Goal: Use online tool/utility: Use online tool/utility

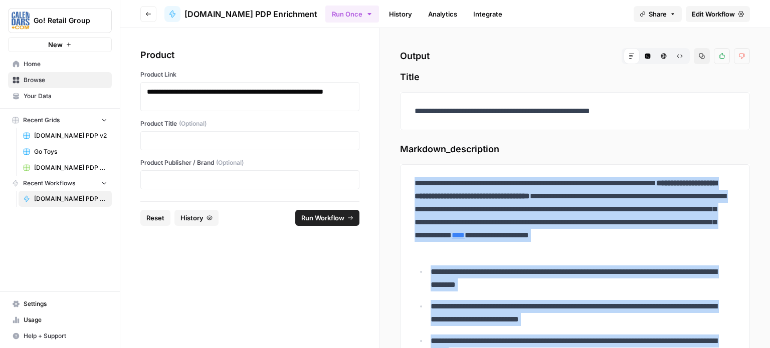
click at [158, 210] on button "Reset" at bounding box center [155, 218] width 30 height 16
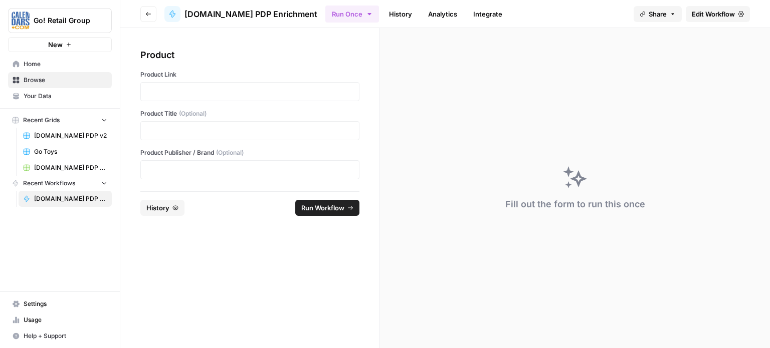
click at [178, 82] on div at bounding box center [249, 91] width 219 height 19
click at [180, 88] on p at bounding box center [250, 92] width 206 height 10
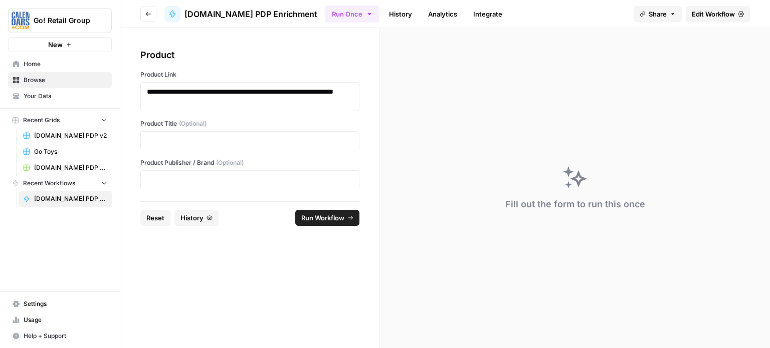
click at [303, 210] on button "Run Workflow" at bounding box center [327, 218] width 64 height 16
click at [329, 220] on span "Cancel" at bounding box center [333, 218] width 22 height 10
click at [157, 218] on span "Reset" at bounding box center [155, 218] width 18 height 10
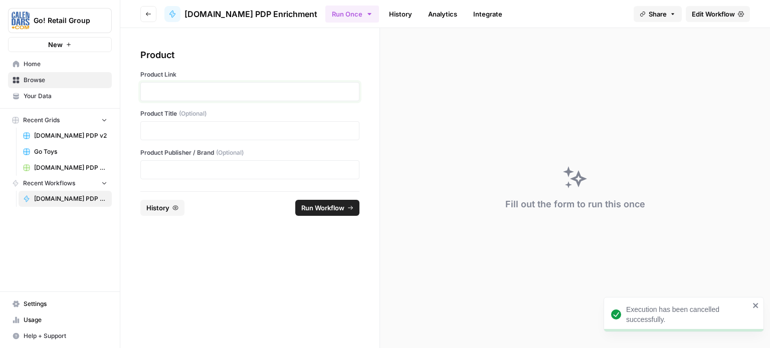
click at [192, 92] on p at bounding box center [250, 92] width 206 height 10
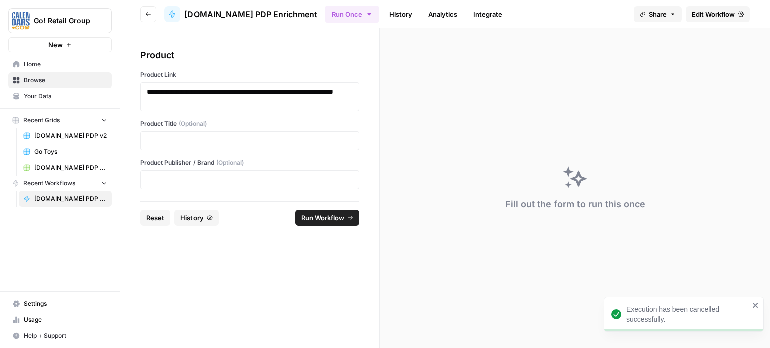
click at [307, 215] on span "Run Workflow" at bounding box center [322, 218] width 43 height 10
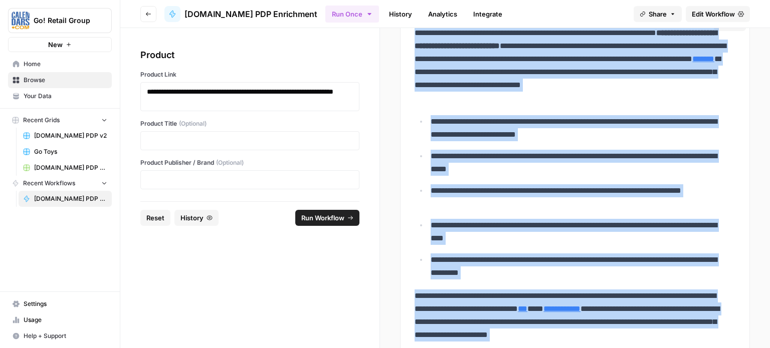
scroll to position [251, 0]
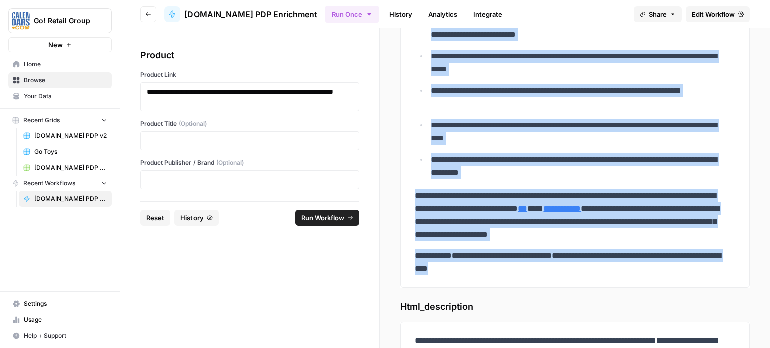
drag, startPoint x: 409, startPoint y: 173, endPoint x: 664, endPoint y: 288, distance: 279.8
click at [664, 288] on div "**********" at bounding box center [575, 258] width 350 height 877
copy div "**********"
